Goal: Task Accomplishment & Management: Manage account settings

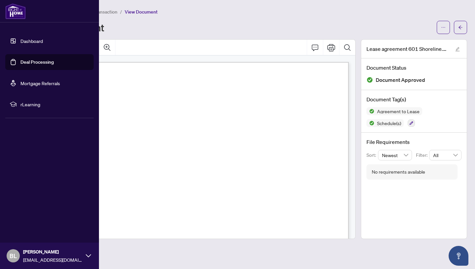
click at [16, 17] on img at bounding box center [15, 11] width 20 height 16
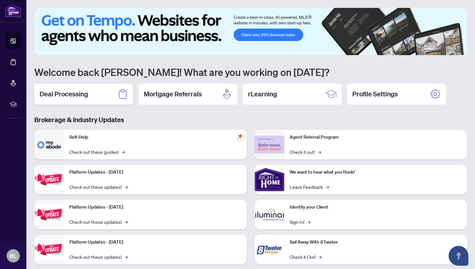
click at [71, 97] on h2 "Deal Processing" at bounding box center [64, 93] width 49 height 9
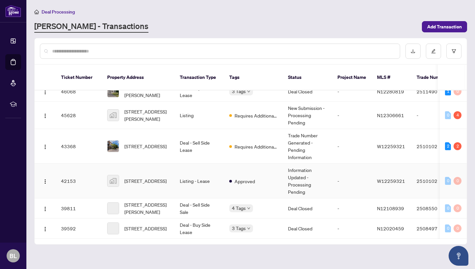
scroll to position [77, 0]
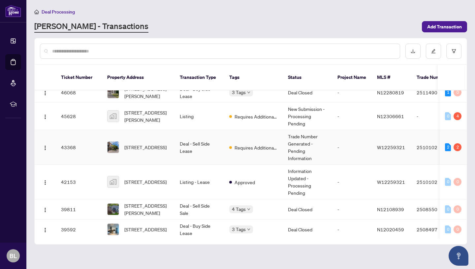
click at [100, 154] on td "43368" at bounding box center [79, 147] width 46 height 35
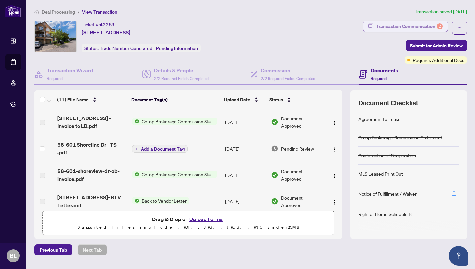
click at [398, 26] on div "Transaction Communication 2" at bounding box center [409, 26] width 67 height 11
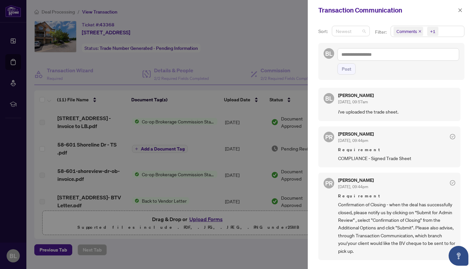
click at [365, 30] on span "Newest" at bounding box center [351, 31] width 30 height 10
click at [365, 31] on span "Newest" at bounding box center [351, 31] width 30 height 10
click at [448, 32] on span "Comments +1" at bounding box center [427, 31] width 73 height 11
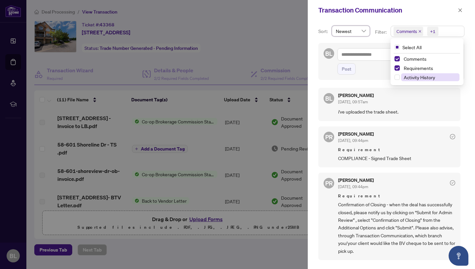
click at [423, 79] on span "Activity History" at bounding box center [419, 77] width 31 height 6
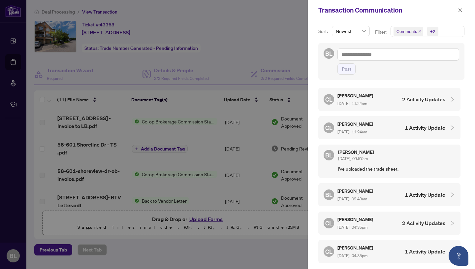
click at [446, 101] on div at bounding box center [451, 99] width 10 height 7
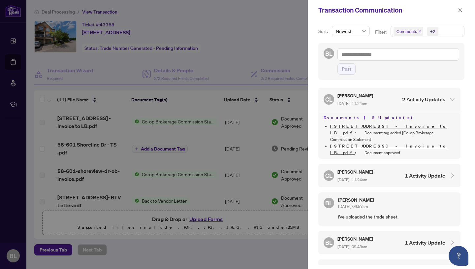
click at [399, 168] on div "CL [PERSON_NAME] [DATE], 11:24am 1 Activity Update" at bounding box center [385, 175] width 122 height 15
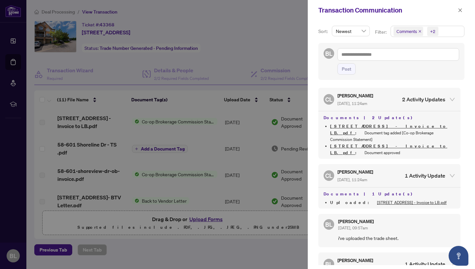
click at [408, 200] on link "[STREET_ADDRESS] - Invoice to LB.pdf" at bounding box center [412, 202] width 70 height 5
click at [387, 168] on div "CL [PERSON_NAME] [DATE], 11:24am 1 Activity Update" at bounding box center [385, 175] width 122 height 15
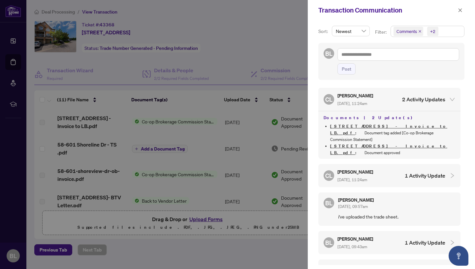
click at [152, 180] on div at bounding box center [237, 134] width 475 height 269
click at [205, 96] on div at bounding box center [237, 134] width 475 height 269
